Goal: Communication & Community: Participate in discussion

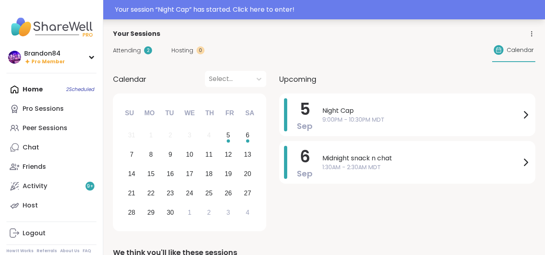
click at [224, 16] on div "Your session “ Night Cap ” has started. Click here to enter!" at bounding box center [272, 9] width 545 height 19
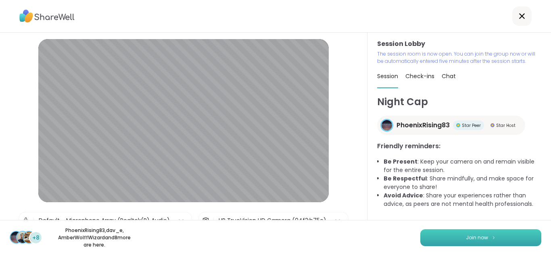
click at [493, 235] on button "Join now" at bounding box center [480, 238] width 121 height 17
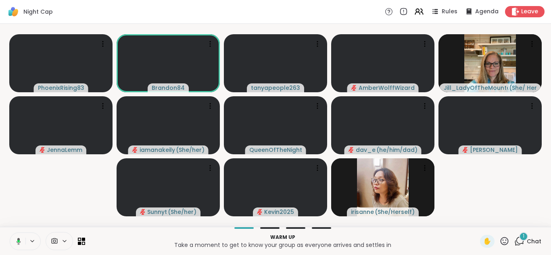
click at [17, 239] on icon at bounding box center [17, 241] width 7 height 7
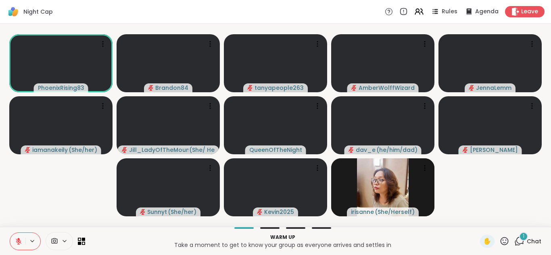
click at [519, 239] on div "1" at bounding box center [523, 236] width 9 height 9
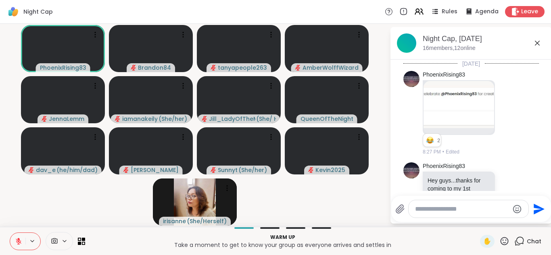
scroll to position [329, 0]
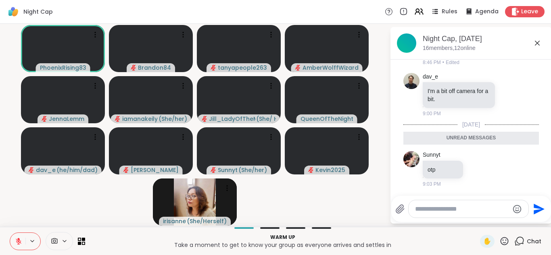
click at [514, 239] on icon at bounding box center [519, 241] width 10 height 10
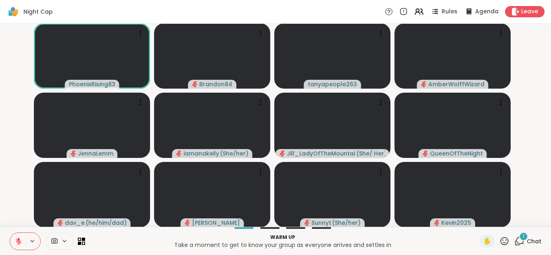
click at [21, 241] on icon at bounding box center [18, 241] width 7 height 7
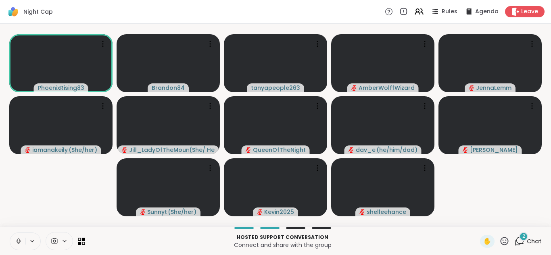
click at [24, 244] on button at bounding box center [17, 241] width 15 height 17
click at [499, 245] on icon at bounding box center [504, 241] width 10 height 10
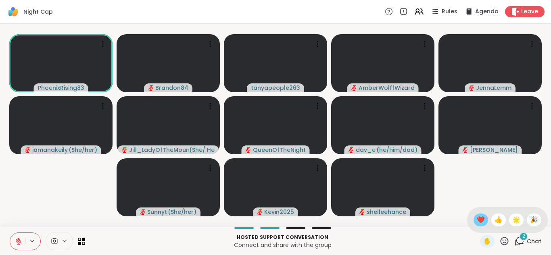
click at [477, 217] on span "❤️" at bounding box center [481, 220] width 8 height 10
click at [501, 238] on icon at bounding box center [505, 241] width 8 height 8
click at [477, 216] on span "❤️" at bounding box center [481, 220] width 8 height 10
click at [483, 242] on span "✋" at bounding box center [487, 242] width 8 height 10
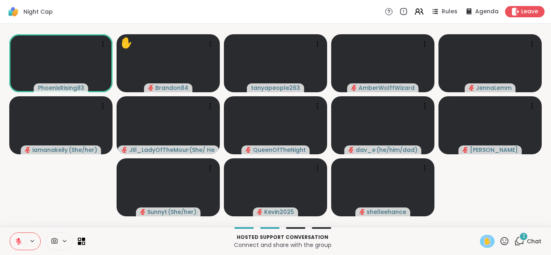
click at [483, 242] on span "✋" at bounding box center [487, 242] width 8 height 10
click at [501, 243] on icon at bounding box center [505, 241] width 8 height 8
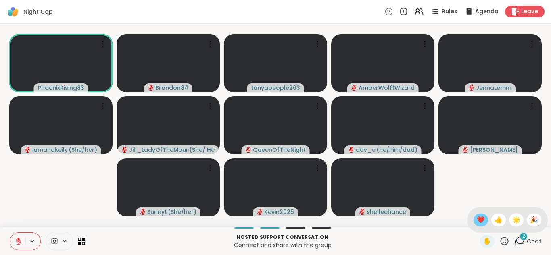
click at [474, 221] on div "❤️" at bounding box center [481, 220] width 15 height 13
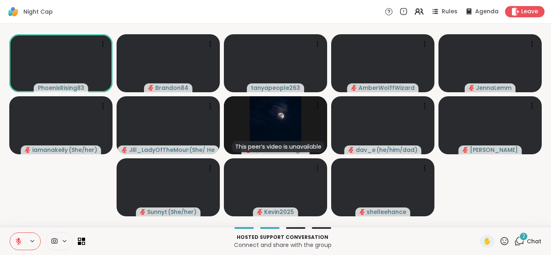
click at [519, 240] on div "2" at bounding box center [523, 236] width 9 height 9
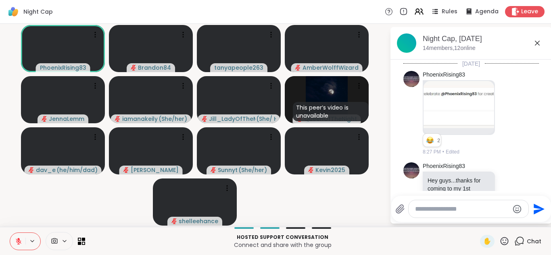
scroll to position [446, 0]
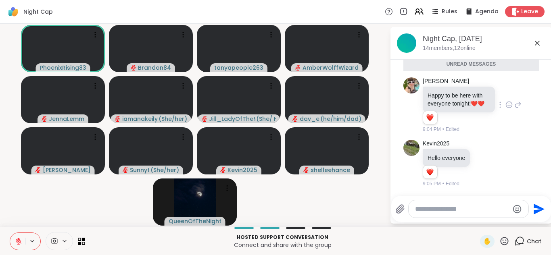
click at [512, 104] on icon at bounding box center [508, 105] width 7 height 8
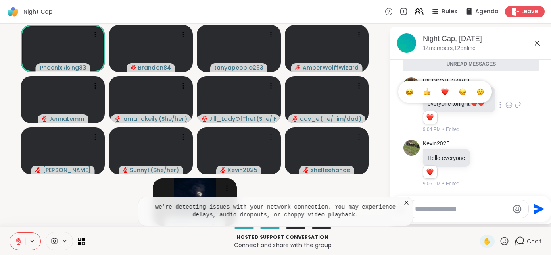
click at [451, 92] on button "Select Reaction: Heart" at bounding box center [445, 92] width 16 height 16
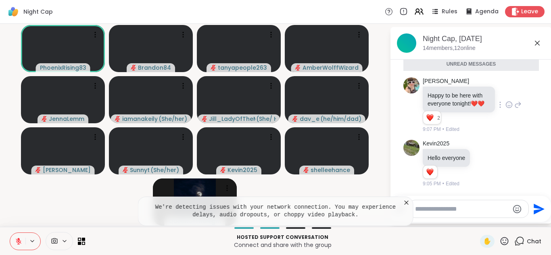
click at [445, 210] on textarea "Type your message" at bounding box center [462, 209] width 94 height 8
click at [47, 191] on video-player-container "PhoenixRising83 Brandon84 tanyapeople263 AmberWolffWizard JennaLemm iamanakeily…" at bounding box center [195, 125] width 380 height 197
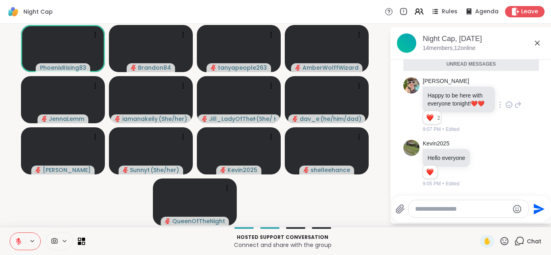
click at [400, 208] on icon at bounding box center [400, 209] width 8 height 8
click at [0, 0] on input "file" at bounding box center [0, 0] width 0 height 0
click at [16, 242] on icon at bounding box center [18, 241] width 7 height 7
click at [16, 242] on icon at bounding box center [17, 241] width 7 height 7
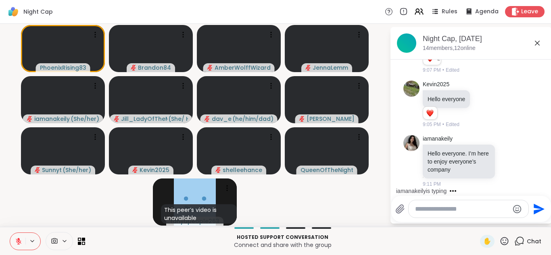
scroll to position [529, 0]
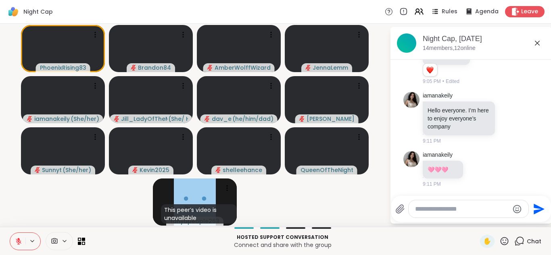
click at [499, 243] on icon at bounding box center [504, 241] width 10 height 10
click at [474, 219] on div "❤️" at bounding box center [481, 220] width 15 height 13
click at [497, 119] on div at bounding box center [509, 118] width 25 height 10
click at [505, 118] on icon at bounding box center [508, 118] width 7 height 8
click at [503, 99] on button "Select Reaction: Heart" at bounding box center [509, 105] width 16 height 16
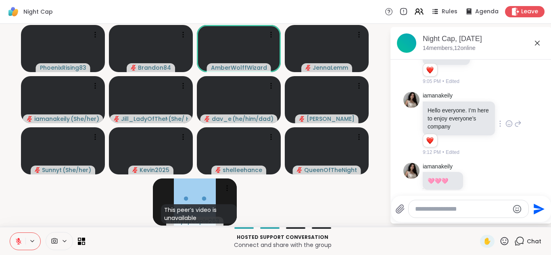
click at [17, 242] on icon at bounding box center [18, 241] width 7 height 7
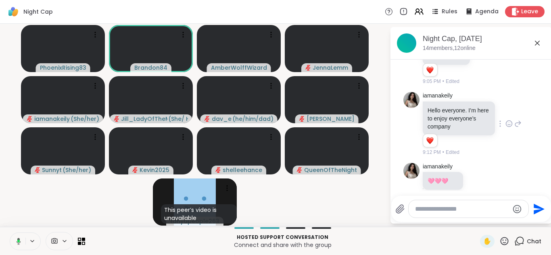
click at [17, 242] on icon at bounding box center [17, 241] width 7 height 7
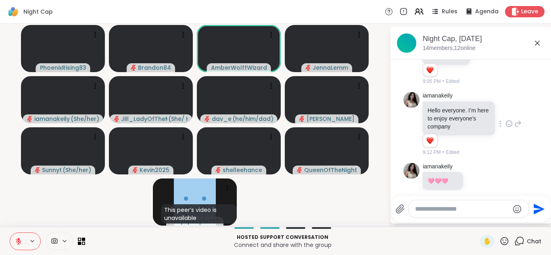
click at [499, 241] on icon at bounding box center [504, 241] width 10 height 10
click at [477, 220] on span "❤️" at bounding box center [481, 220] width 8 height 10
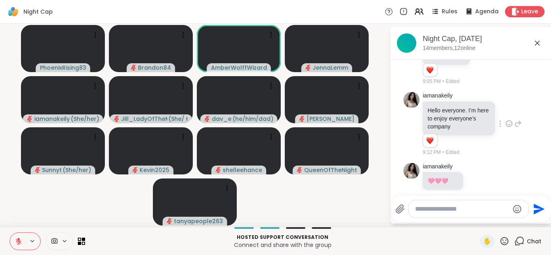
click at [499, 238] on icon at bounding box center [504, 241] width 10 height 10
click at [477, 221] on span "❤️" at bounding box center [481, 220] width 8 height 10
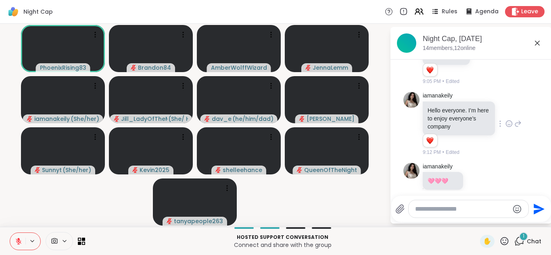
scroll to position [583, 0]
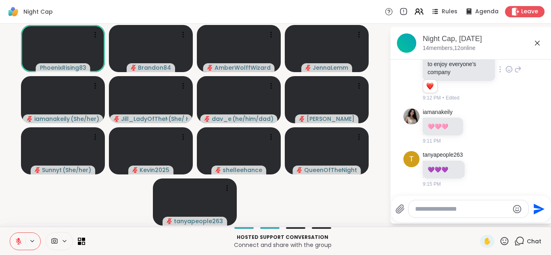
click at [17, 243] on icon at bounding box center [18, 241] width 7 height 7
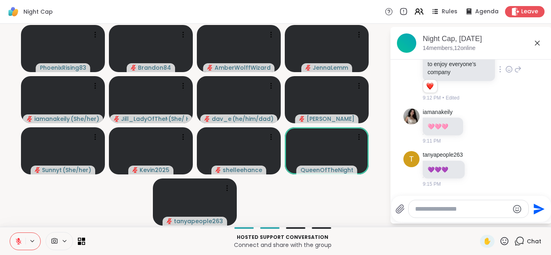
click at [17, 243] on icon at bounding box center [18, 241] width 7 height 7
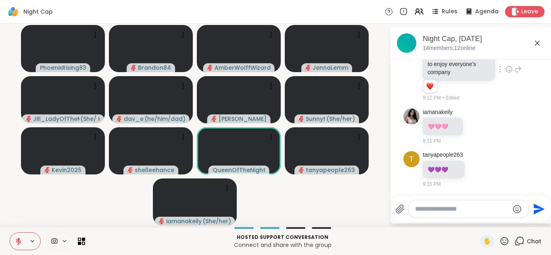
click at [17, 243] on icon at bounding box center [18, 241] width 7 height 7
click at [17, 242] on icon at bounding box center [19, 242] width 6 height 6
click at [17, 242] on icon at bounding box center [19, 241] width 4 height 2
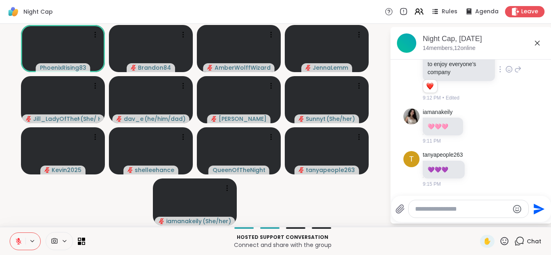
click at [14, 242] on button at bounding box center [17, 241] width 15 height 17
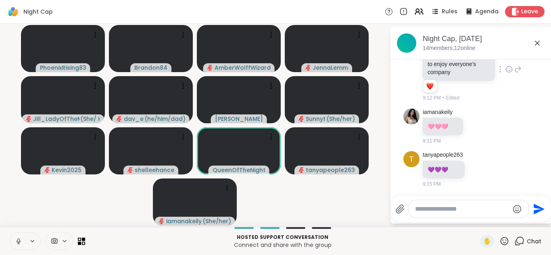
click at [426, 210] on textarea "Type your message" at bounding box center [462, 209] width 94 height 8
type textarea "**********"
click at [535, 211] on icon "Send" at bounding box center [540, 209] width 11 height 11
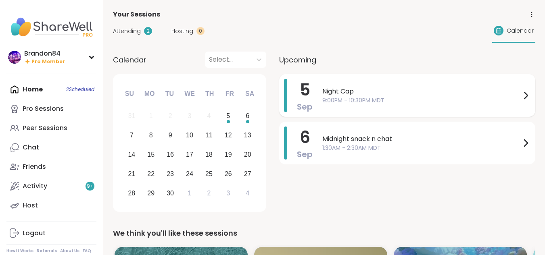
click at [409, 94] on span "Night Cap" at bounding box center [421, 92] width 198 height 10
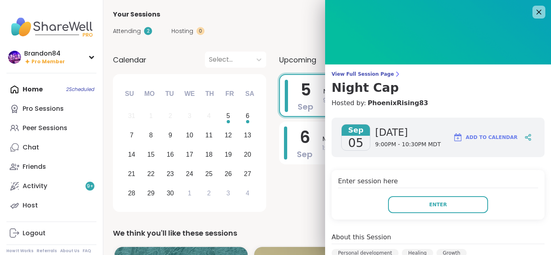
click at [427, 194] on div "Enter session here Enter" at bounding box center [438, 195] width 213 height 50
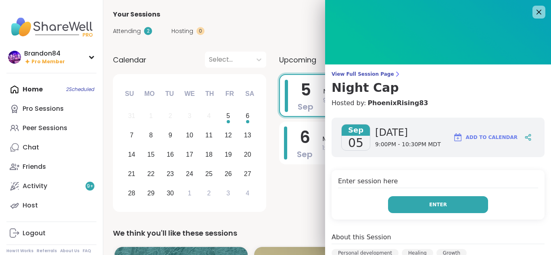
click at [429, 201] on span "Enter" at bounding box center [438, 204] width 18 height 7
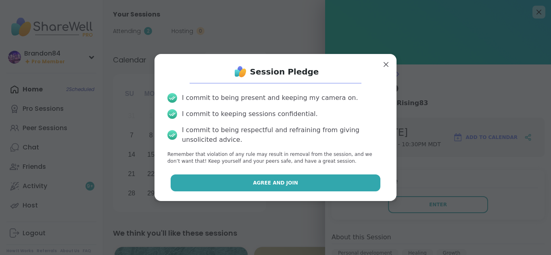
click at [321, 184] on button "Agree and Join" at bounding box center [276, 183] width 210 height 17
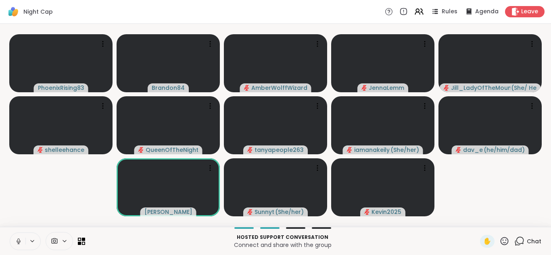
click at [17, 239] on icon at bounding box center [18, 241] width 7 height 7
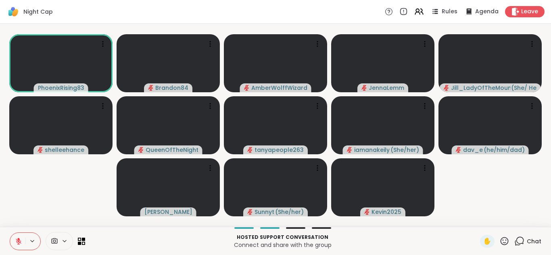
click at [501, 238] on icon at bounding box center [505, 241] width 8 height 8
click at [477, 219] on span "❤️" at bounding box center [481, 220] width 8 height 10
click at [514, 241] on icon at bounding box center [519, 241] width 10 height 10
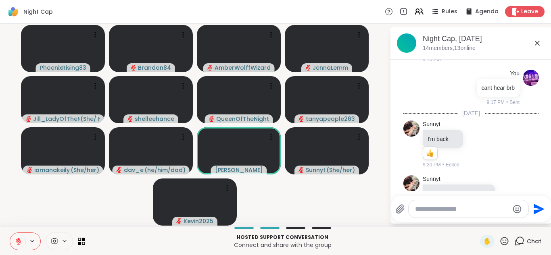
scroll to position [756, 0]
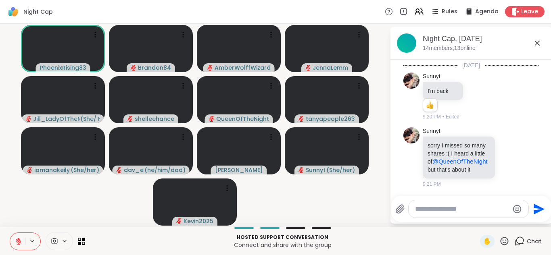
click at [19, 242] on icon at bounding box center [18, 241] width 7 height 7
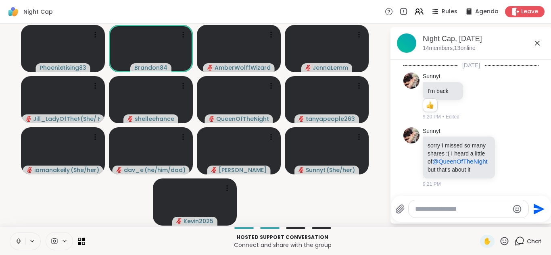
click at [19, 242] on icon at bounding box center [18, 241] width 7 height 7
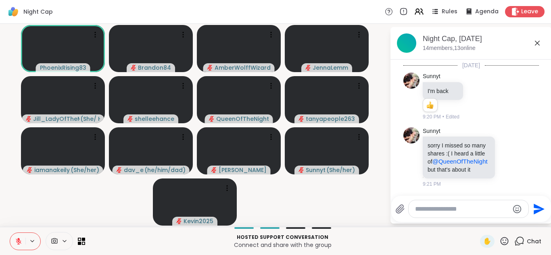
click at [19, 242] on icon at bounding box center [18, 241] width 7 height 7
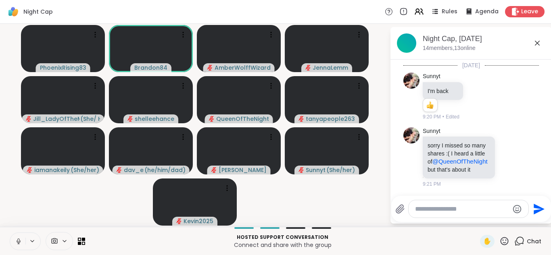
click at [19, 242] on icon at bounding box center [18, 241] width 7 height 7
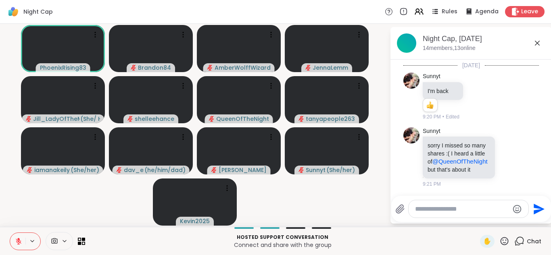
click at [19, 242] on icon at bounding box center [18, 241] width 7 height 7
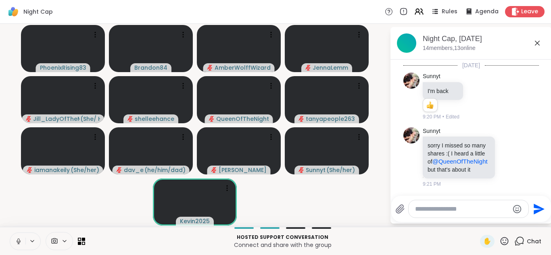
click at [10, 233] on button at bounding box center [17, 241] width 15 height 17
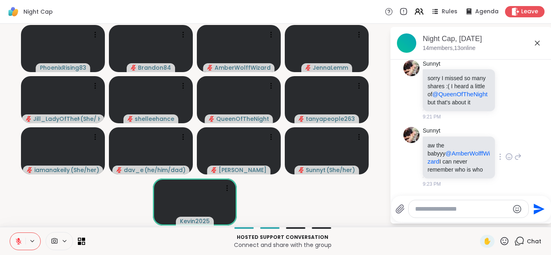
click at [505, 153] on icon at bounding box center [508, 157] width 7 height 8
click at [505, 140] on div "Select Reaction: Heart" at bounding box center [508, 143] width 7 height 7
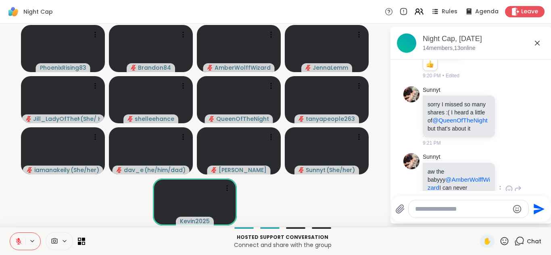
scroll to position [843, 0]
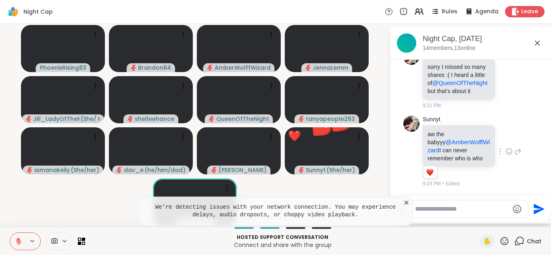
click at [405, 203] on icon at bounding box center [407, 203] width 8 height 8
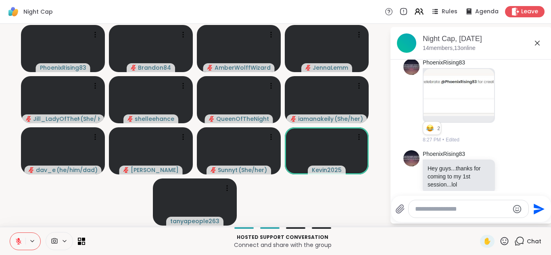
scroll to position [16, 0]
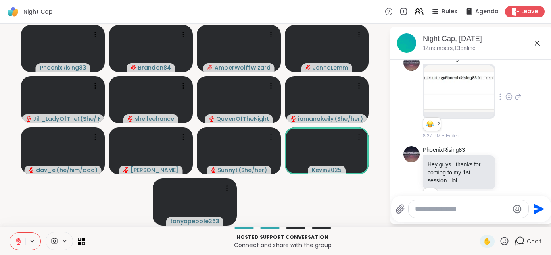
click at [473, 92] on img at bounding box center [459, 88] width 71 height 47
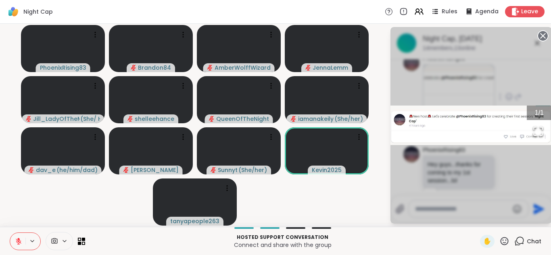
click at [472, 126] on img "Go to Slide 1" at bounding box center [471, 126] width 161 height 40
click at [535, 132] on icon "Open Fullscreen" at bounding box center [538, 131] width 11 height 11
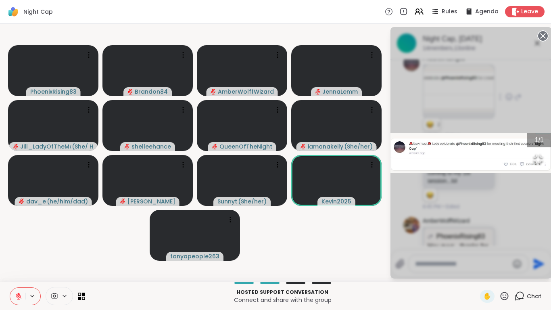
click at [533, 165] on icon "Open Fullscreen" at bounding box center [538, 158] width 11 height 11
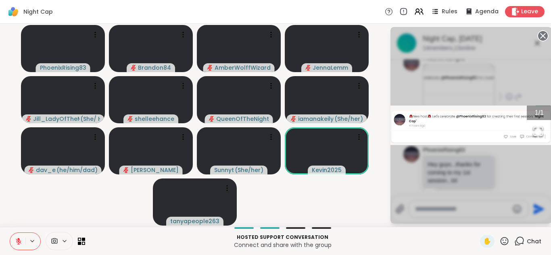
click at [541, 34] on icon at bounding box center [542, 35] width 11 height 11
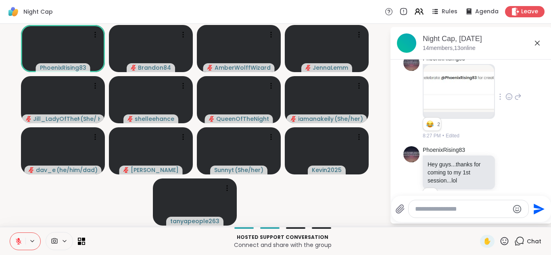
click at [505, 98] on icon at bounding box center [508, 97] width 7 height 8
click at [503, 78] on button "Select Reaction: Heart" at bounding box center [509, 84] width 16 height 16
click at [505, 178] on icon at bounding box center [508, 178] width 7 height 8
click at [505, 165] on div "Select Reaction: Heart" at bounding box center [508, 164] width 7 height 7
click at [505, 178] on icon at bounding box center [508, 178] width 7 height 8
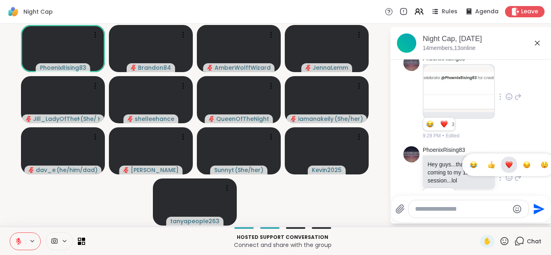
click at [470, 166] on div "Select Reaction: Joy" at bounding box center [473, 164] width 7 height 7
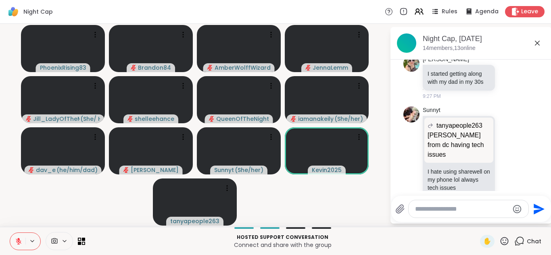
scroll to position [1053, 0]
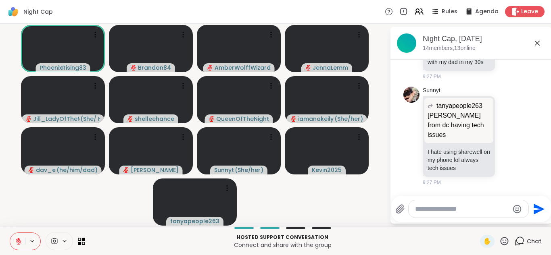
click at [18, 238] on icon at bounding box center [18, 241] width 7 height 7
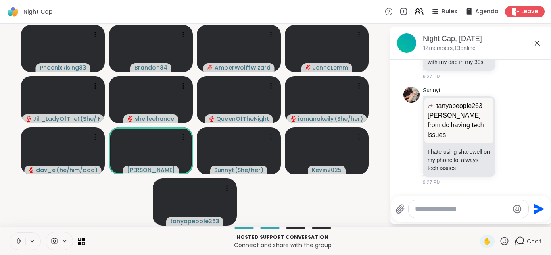
click at [18, 238] on icon at bounding box center [18, 241] width 7 height 7
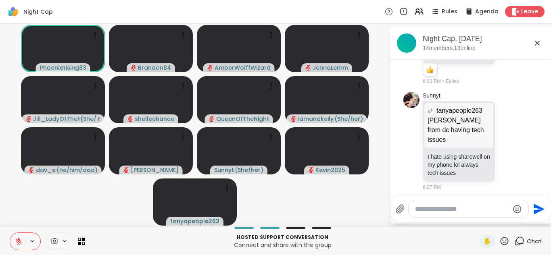
click at [19, 242] on icon at bounding box center [19, 242] width 6 height 6
click at [10, 233] on button at bounding box center [17, 241] width 15 height 17
click at [500, 239] on icon at bounding box center [504, 241] width 10 height 10
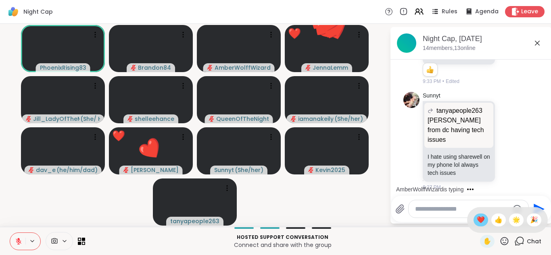
click at [477, 221] on span "❤️" at bounding box center [481, 220] width 8 height 10
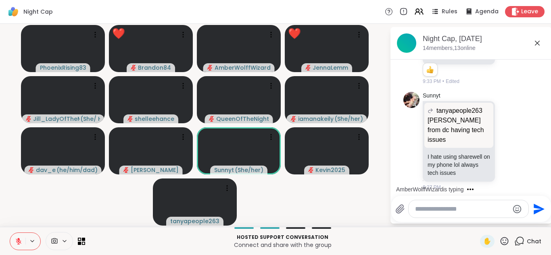
click at [499, 240] on icon at bounding box center [504, 241] width 10 height 10
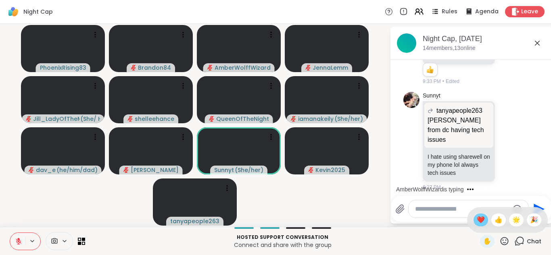
click at [477, 221] on span "❤️" at bounding box center [481, 220] width 8 height 10
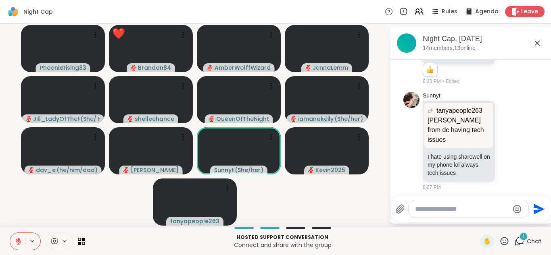
scroll to position [1107, 0]
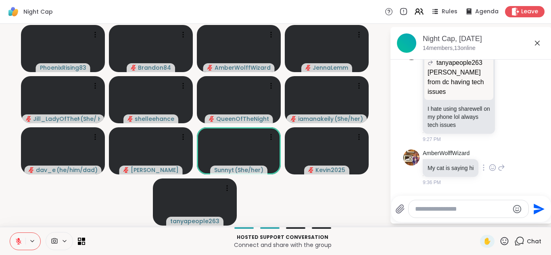
click at [493, 169] on icon at bounding box center [492, 168] width 7 height 8
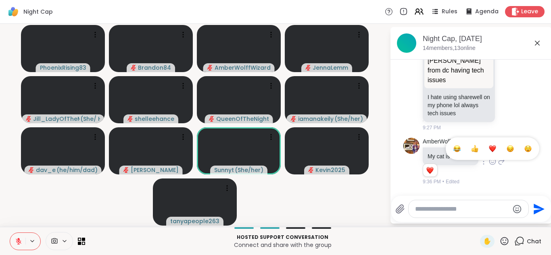
click at [455, 150] on div "Select Reaction: Joy" at bounding box center [456, 148] width 7 height 7
click at [490, 160] on icon at bounding box center [492, 162] width 7 height 8
click at [491, 148] on div "Select Reaction: Heart" at bounding box center [492, 148] width 7 height 7
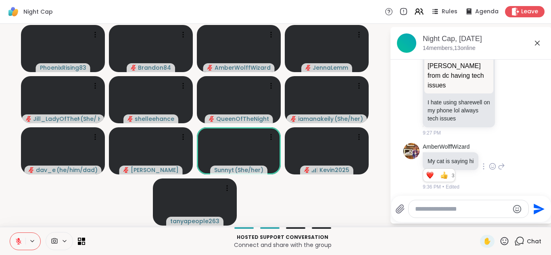
scroll to position [1130, 0]
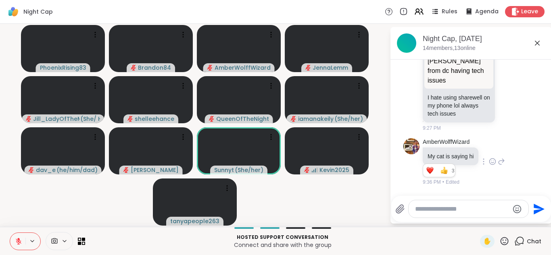
click at [16, 241] on icon at bounding box center [18, 241] width 7 height 7
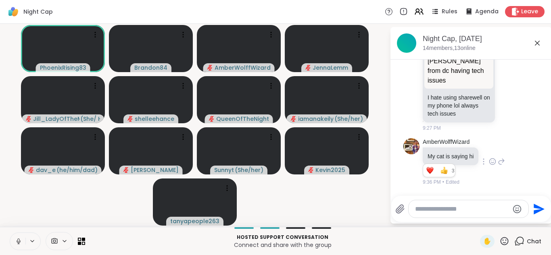
click at [16, 241] on icon at bounding box center [18, 241] width 7 height 7
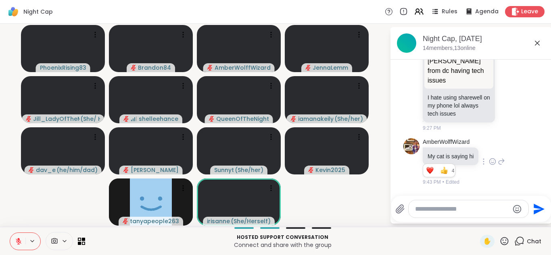
click at [16, 240] on icon at bounding box center [18, 241] width 7 height 7
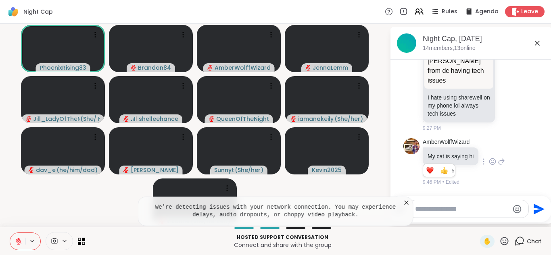
click at [17, 241] on icon at bounding box center [18, 241] width 7 height 7
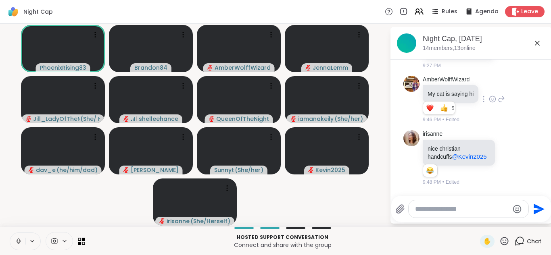
scroll to position [1201, 0]
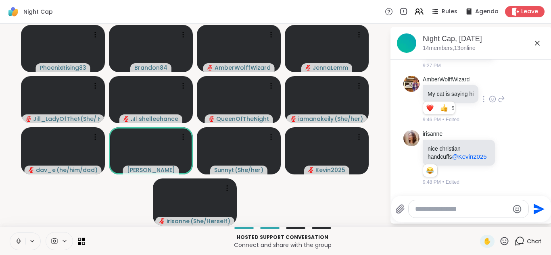
click at [17, 241] on icon at bounding box center [18, 241] width 7 height 7
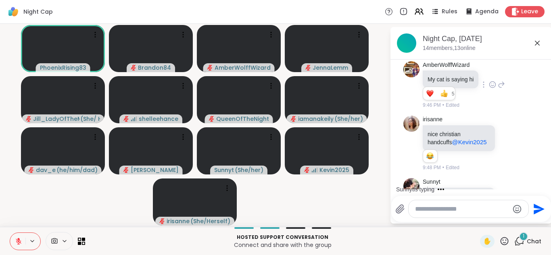
scroll to position [1260, 0]
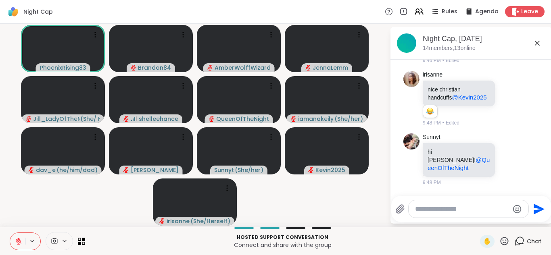
click at [17, 241] on icon at bounding box center [18, 241] width 7 height 7
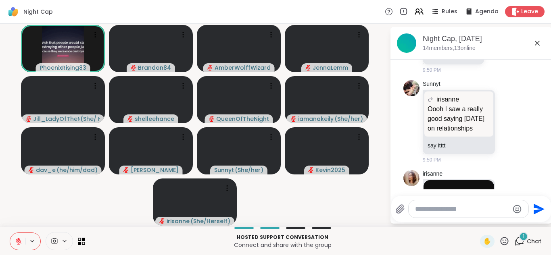
scroll to position [1685, 0]
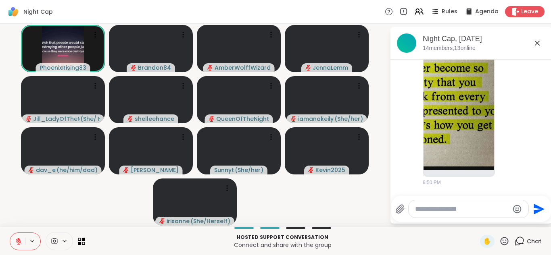
click at [13, 241] on button at bounding box center [17, 241] width 15 height 17
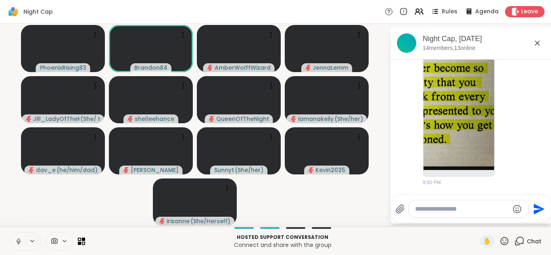
click at [13, 241] on button at bounding box center [17, 241] width 15 height 17
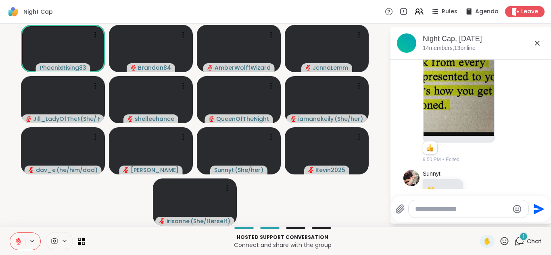
scroll to position [1740, 0]
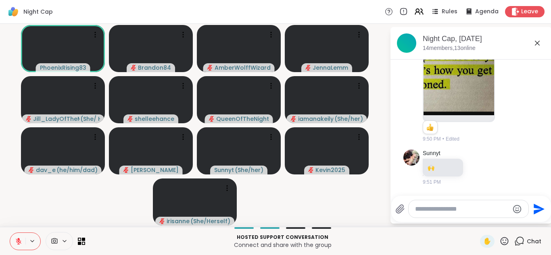
click at [13, 241] on button at bounding box center [17, 241] width 15 height 17
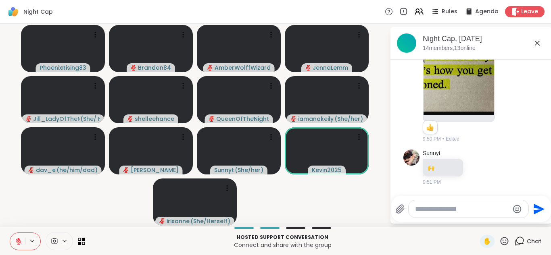
click at [13, 241] on button at bounding box center [17, 241] width 15 height 17
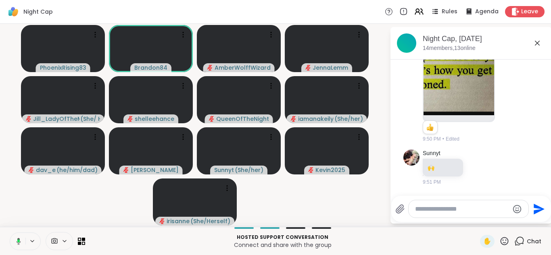
click at [16, 241] on icon at bounding box center [17, 241] width 7 height 7
click at [10, 233] on button at bounding box center [17, 241] width 15 height 17
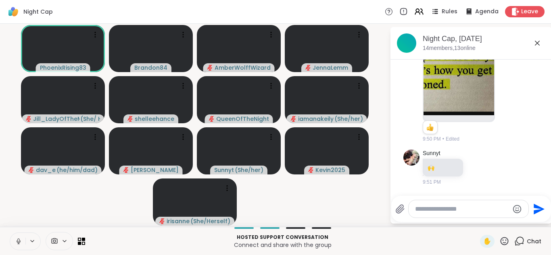
click at [10, 233] on button at bounding box center [17, 241] width 15 height 17
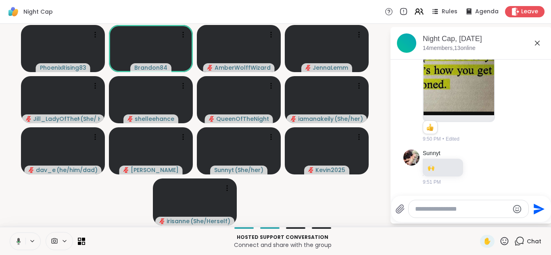
click at [9, 233] on button at bounding box center [17, 241] width 17 height 17
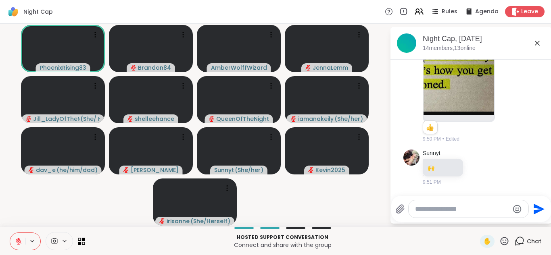
click at [10, 233] on button at bounding box center [17, 241] width 15 height 17
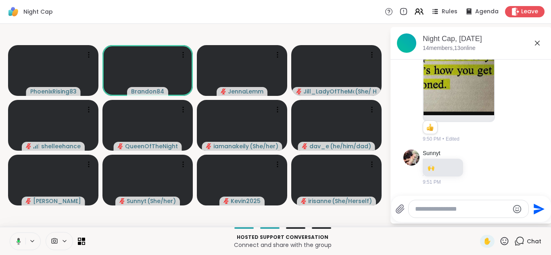
click at [9, 233] on button at bounding box center [17, 241] width 17 height 17
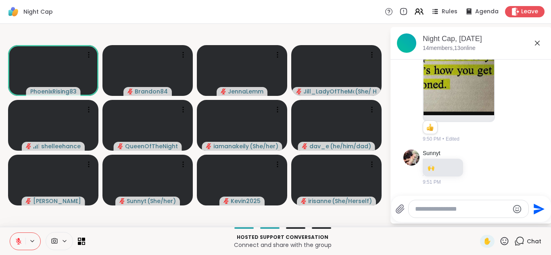
click at [10, 233] on button at bounding box center [17, 241] width 15 height 17
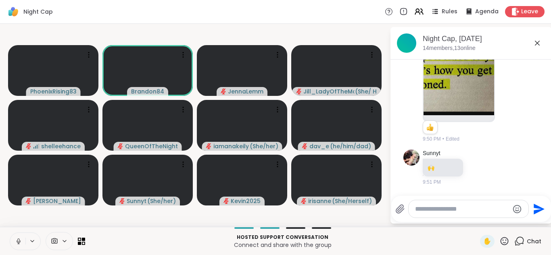
click at [10, 233] on button at bounding box center [17, 241] width 15 height 17
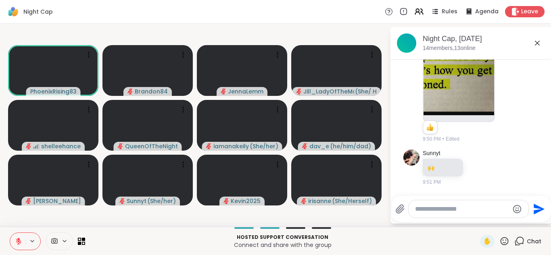
click at [10, 233] on button at bounding box center [17, 241] width 15 height 17
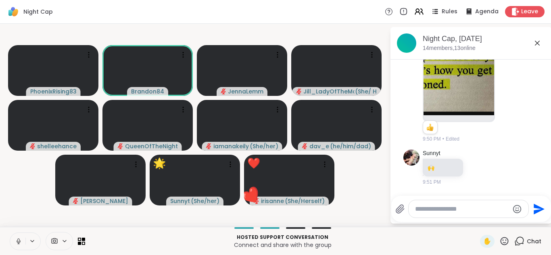
click at [10, 233] on button at bounding box center [17, 241] width 15 height 17
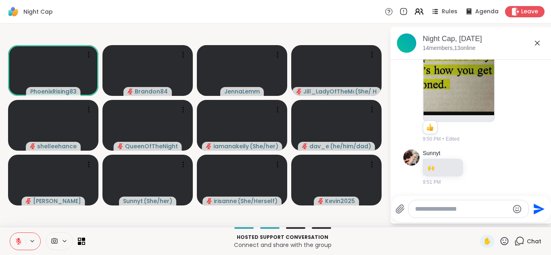
click at [10, 233] on button at bounding box center [17, 241] width 15 height 17
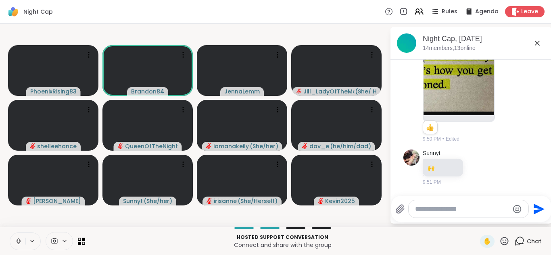
click at [10, 233] on button at bounding box center [17, 241] width 15 height 17
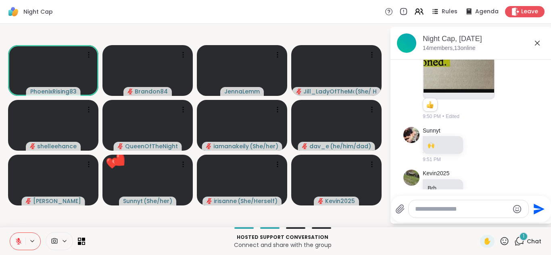
scroll to position [1783, 0]
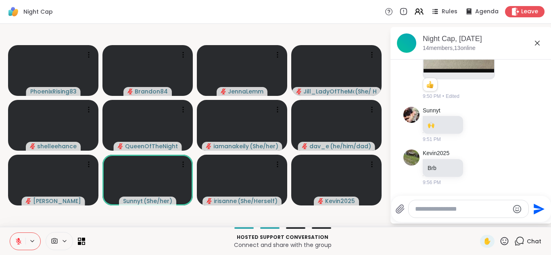
click at [56, 242] on icon at bounding box center [54, 242] width 7 height 8
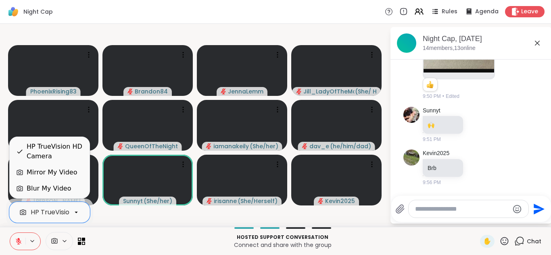
scroll to position [0, 31]
click at [52, 191] on div "Blur My Video" at bounding box center [49, 189] width 44 height 10
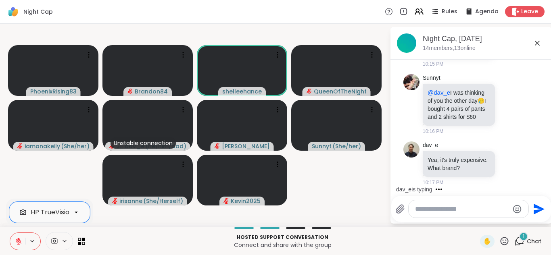
scroll to position [2259, 0]
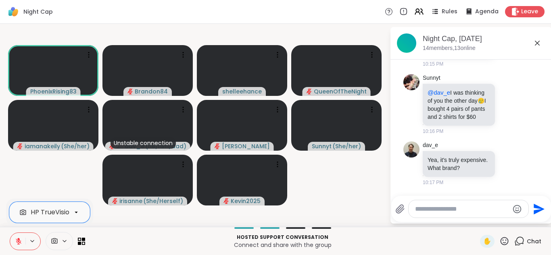
click at [15, 238] on button at bounding box center [17, 241] width 15 height 17
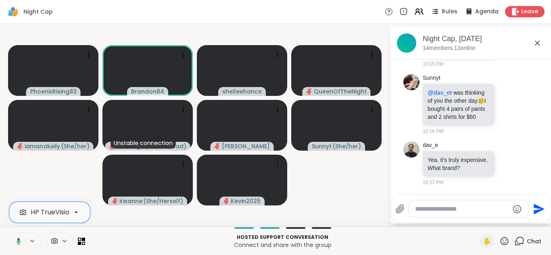
click at [9, 233] on button at bounding box center [17, 241] width 17 height 17
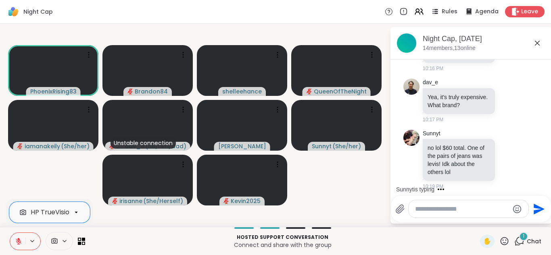
scroll to position [2326, 0]
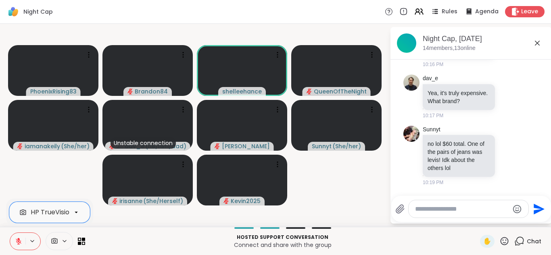
click at [10, 233] on button at bounding box center [17, 241] width 15 height 17
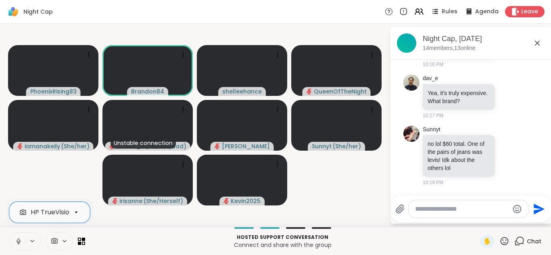
click at [10, 233] on button at bounding box center [17, 241] width 15 height 17
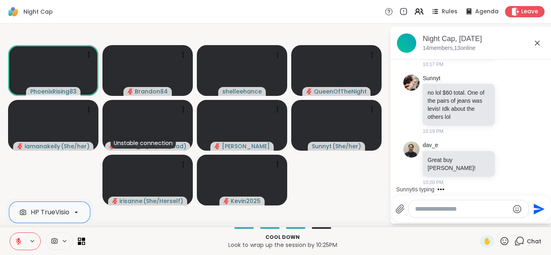
scroll to position [2369, 0]
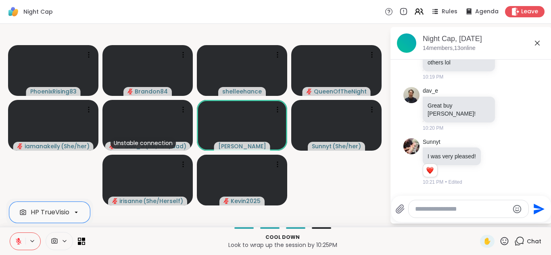
click at [433, 208] on textarea "Type your message" at bounding box center [462, 209] width 94 height 8
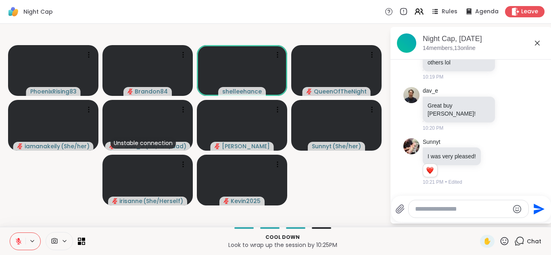
paste textarea "**********"
type textarea "**********"
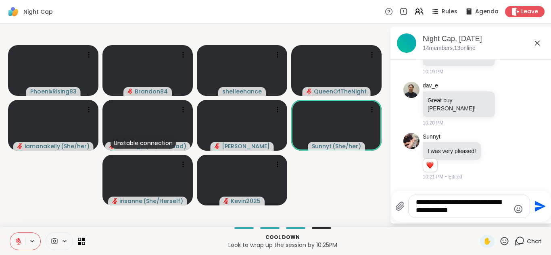
click at [535, 207] on icon "Send" at bounding box center [539, 206] width 13 height 13
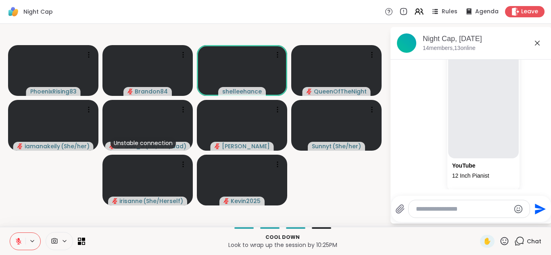
scroll to position [2579, 0]
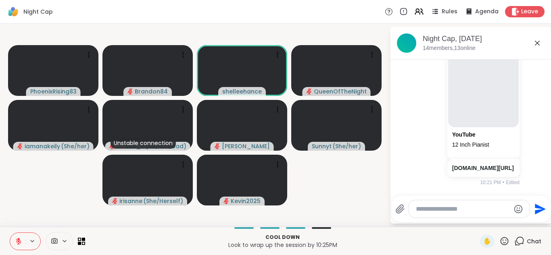
click at [19, 244] on icon at bounding box center [18, 241] width 7 height 7
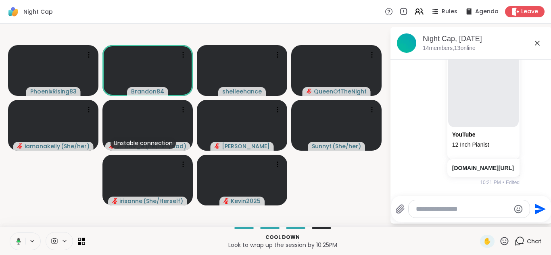
click at [19, 244] on icon at bounding box center [17, 241] width 7 height 7
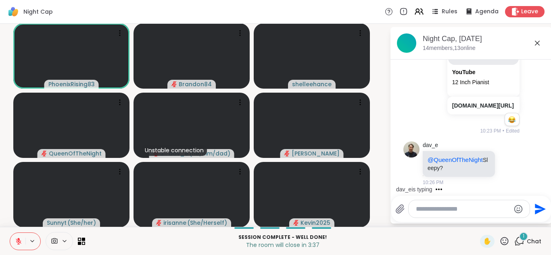
scroll to position [2686, 0]
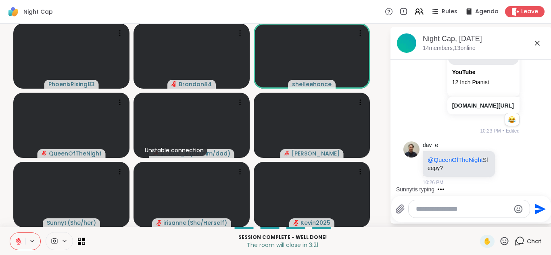
click at [433, 210] on textarea "Type your message" at bounding box center [463, 209] width 94 height 8
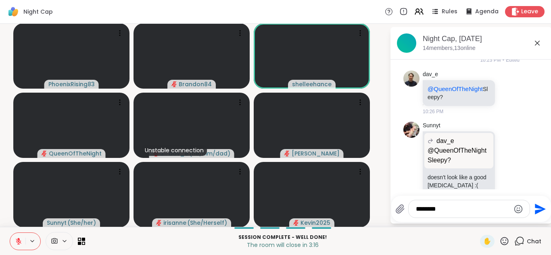
scroll to position [2782, 0]
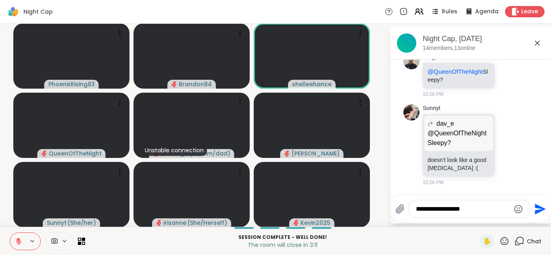
type textarea "**********"
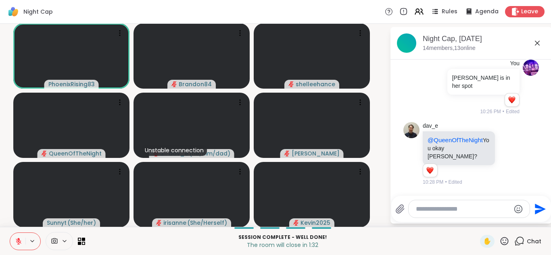
scroll to position [2899, 0]
click at [15, 238] on icon at bounding box center [18, 241] width 7 height 7
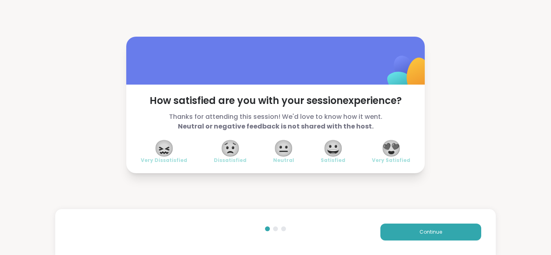
click at [393, 145] on span "😍" at bounding box center [391, 148] width 20 height 15
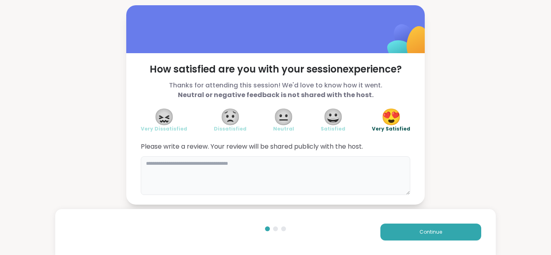
click at [199, 176] on textarea at bounding box center [275, 176] width 269 height 39
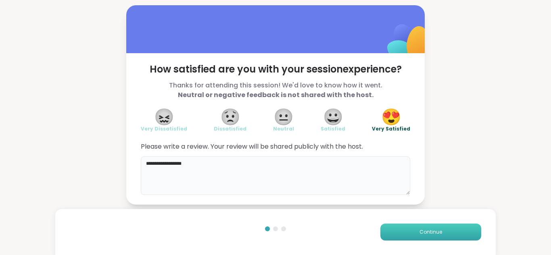
type textarea "**********"
click at [403, 230] on button "Continue" at bounding box center [430, 232] width 101 height 17
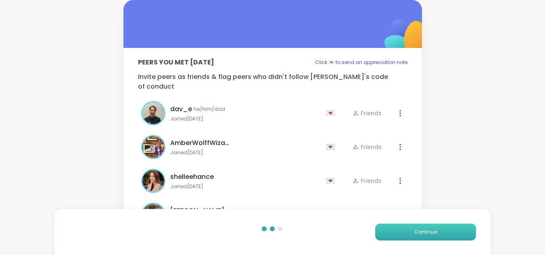
click at [403, 230] on button "Continue" at bounding box center [425, 232] width 101 height 17
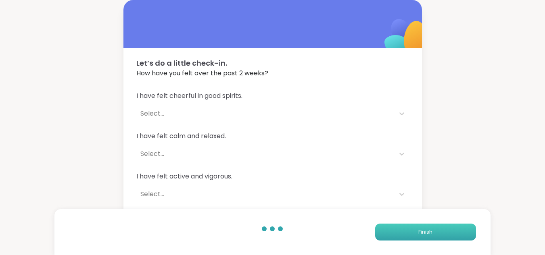
click at [403, 230] on button "Finish" at bounding box center [425, 232] width 101 height 17
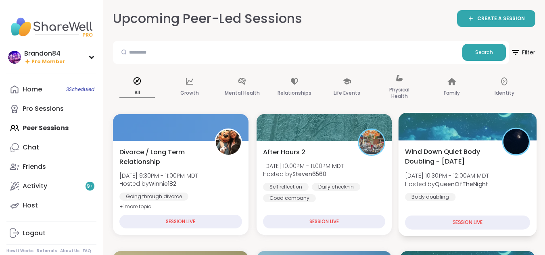
click at [482, 160] on span "Wind Down Quiet Body Doubling - [DATE]" at bounding box center [449, 157] width 88 height 20
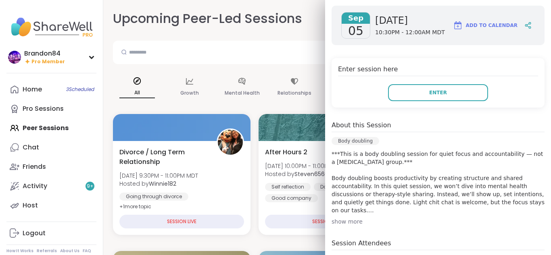
scroll to position [166, 0]
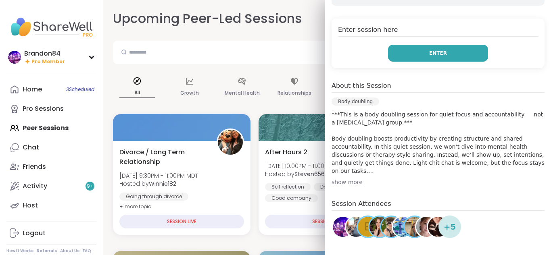
click at [429, 50] on span "Enter" at bounding box center [438, 53] width 18 height 7
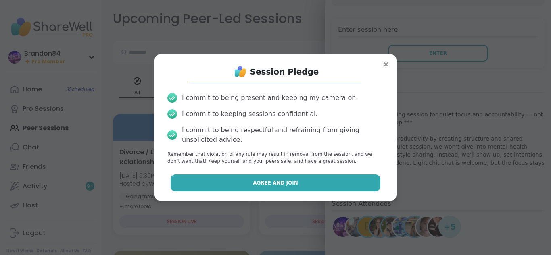
click at [263, 186] on span "Agree and Join" at bounding box center [275, 183] width 45 height 7
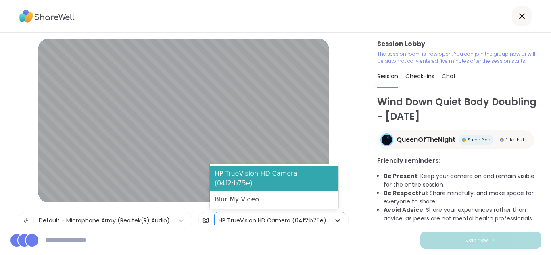
click at [334, 219] on icon at bounding box center [338, 221] width 8 height 8
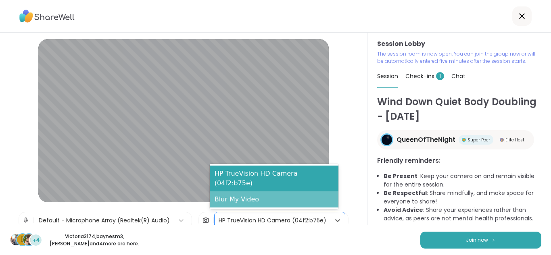
click at [276, 198] on div "Blur My Video" at bounding box center [274, 200] width 129 height 16
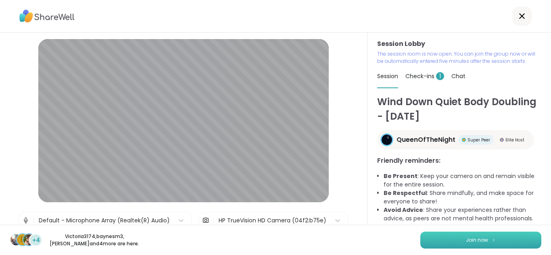
click at [450, 235] on button "Join now" at bounding box center [480, 240] width 121 height 17
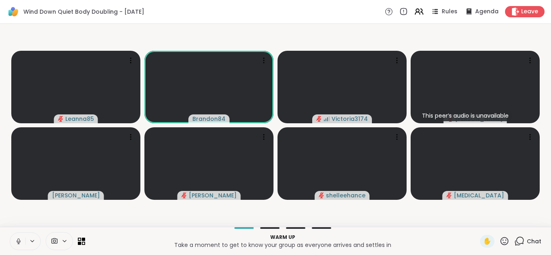
click at [20, 241] on icon at bounding box center [19, 241] width 4 height 2
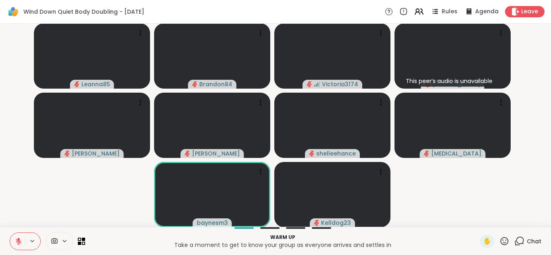
click at [20, 241] on icon at bounding box center [18, 241] width 7 height 7
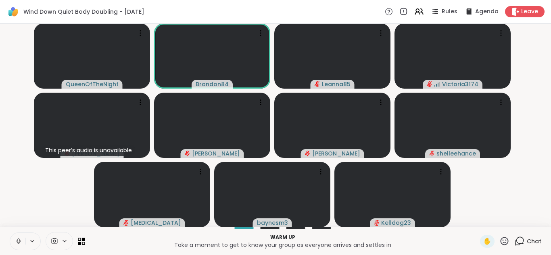
click at [20, 241] on icon at bounding box center [19, 241] width 4 height 2
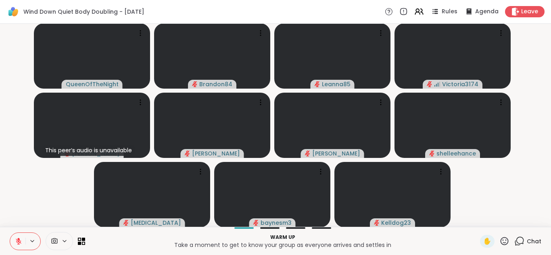
click at [516, 238] on icon at bounding box center [520, 240] width 8 height 7
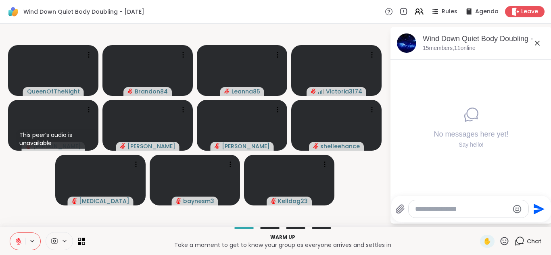
click at [428, 210] on textarea "Type your message" at bounding box center [462, 209] width 94 height 8
type textarea "**********"
click at [537, 205] on icon "Send" at bounding box center [539, 209] width 13 height 13
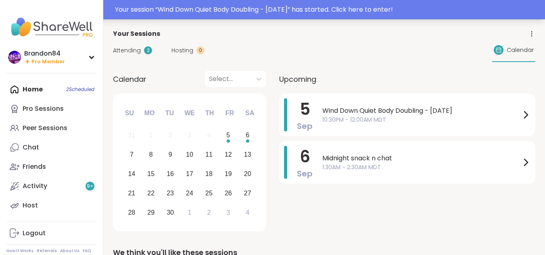
click at [388, 9] on div "Your session “ Wind Down Quiet Body Doubling - Friday ” has started. Click here…" at bounding box center [327, 10] width 425 height 10
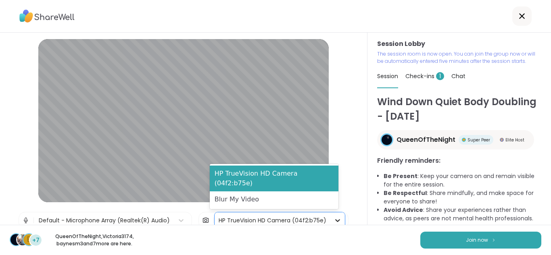
click at [334, 218] on icon at bounding box center [338, 221] width 8 height 8
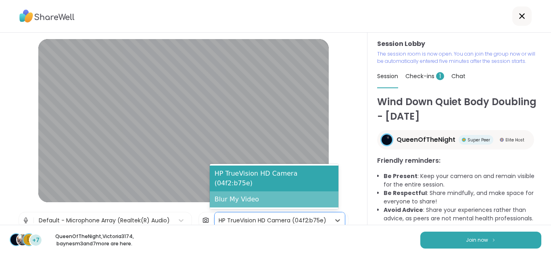
click at [294, 200] on div "Blur My Video" at bounding box center [274, 200] width 129 height 16
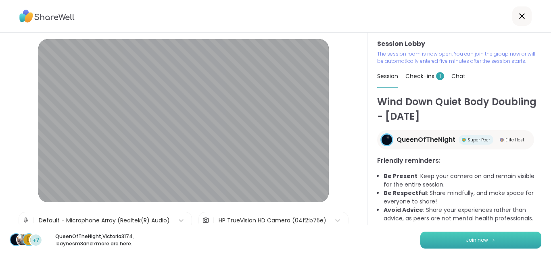
click at [443, 240] on button "Join now" at bounding box center [480, 240] width 121 height 17
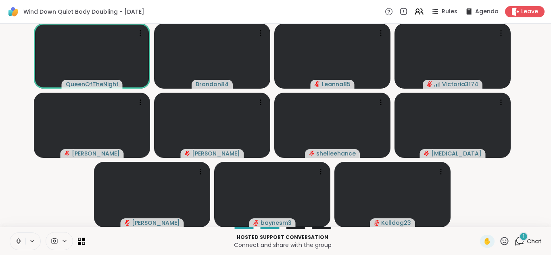
click at [17, 241] on icon at bounding box center [19, 241] width 4 height 2
click at [486, 242] on span "✋" at bounding box center [487, 242] width 8 height 10
click at [11, 237] on button at bounding box center [17, 241] width 15 height 17
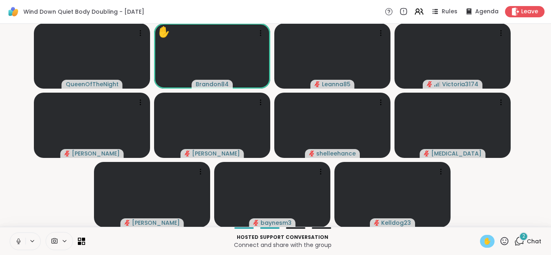
click at [11, 237] on button at bounding box center [17, 241] width 15 height 17
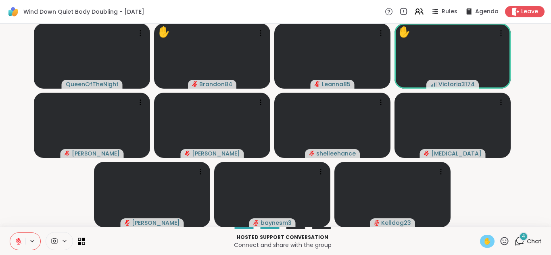
click at [483, 245] on span "✋" at bounding box center [487, 242] width 8 height 10
click at [21, 242] on icon at bounding box center [19, 242] width 6 height 6
click at [21, 242] on icon at bounding box center [18, 241] width 7 height 7
click at [515, 243] on icon at bounding box center [519, 241] width 10 height 10
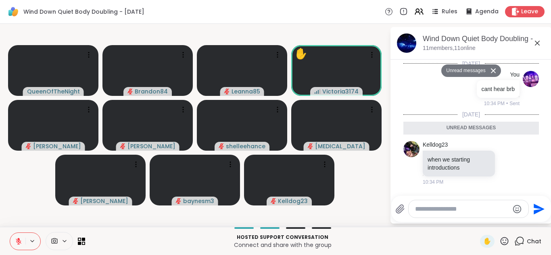
scroll to position [135, 0]
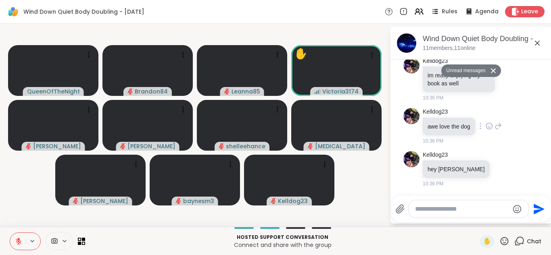
click at [491, 125] on icon at bounding box center [489, 126] width 7 height 8
click at [491, 115] on div "Select Reaction: Heart" at bounding box center [489, 113] width 7 height 7
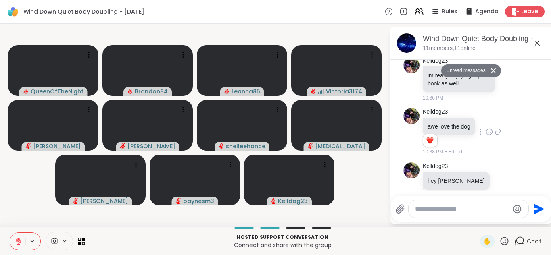
click at [439, 207] on textarea "Type your message" at bounding box center [462, 209] width 94 height 8
click at [432, 213] on div at bounding box center [469, 208] width 120 height 17
click at [432, 211] on textarea "Type your message" at bounding box center [462, 209] width 94 height 8
type textarea "***"
click at [537, 210] on icon "Send" at bounding box center [540, 209] width 11 height 11
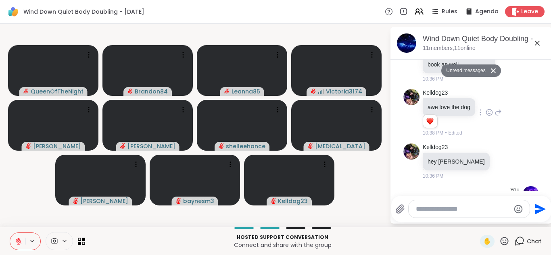
scroll to position [170, 0]
